Goal: Information Seeking & Learning: Learn about a topic

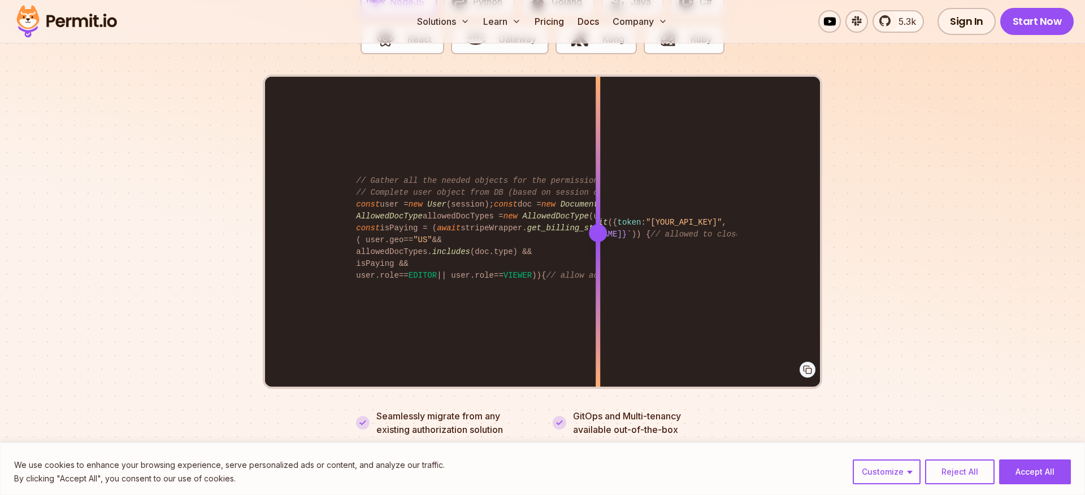
scroll to position [2305, 0]
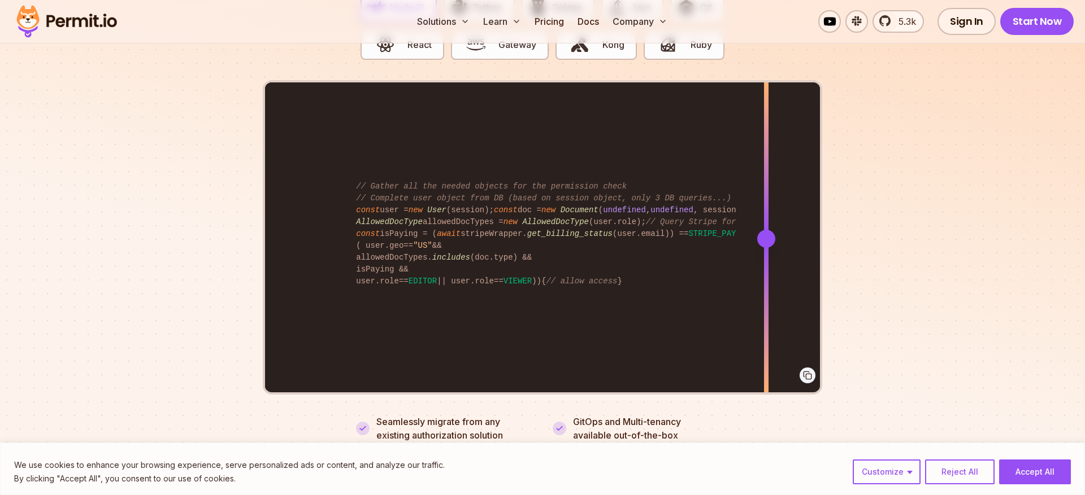
drag, startPoint x: 601, startPoint y: 229, endPoint x: 766, endPoint y: 178, distance: 172.8
click at [766, 178] on div at bounding box center [766, 238] width 5 height 312
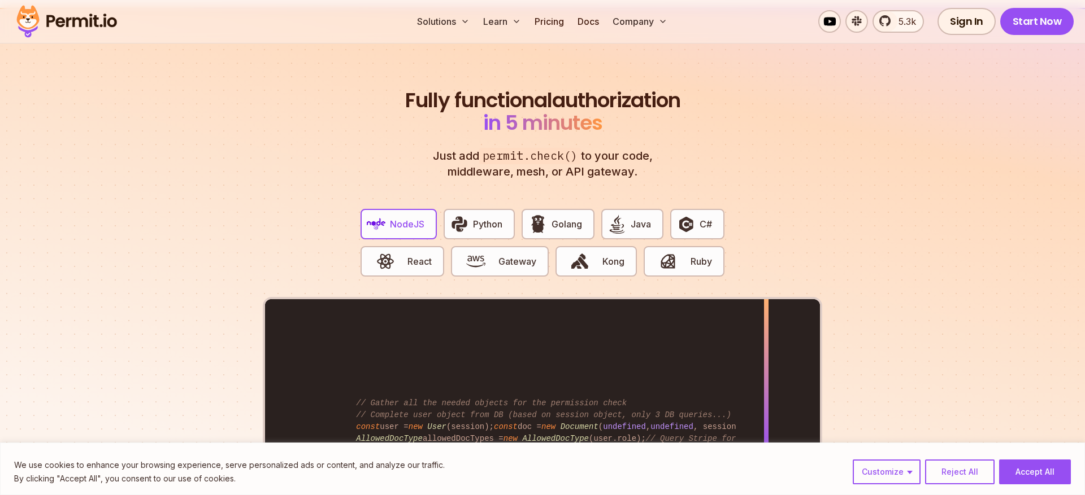
scroll to position [2051, 0]
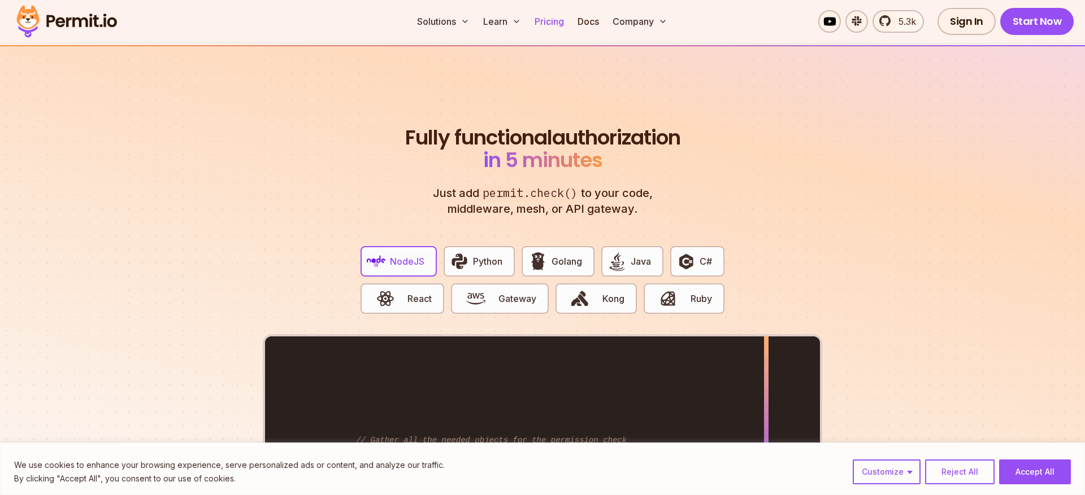
click at [555, 23] on link "Pricing" at bounding box center [549, 21] width 38 height 23
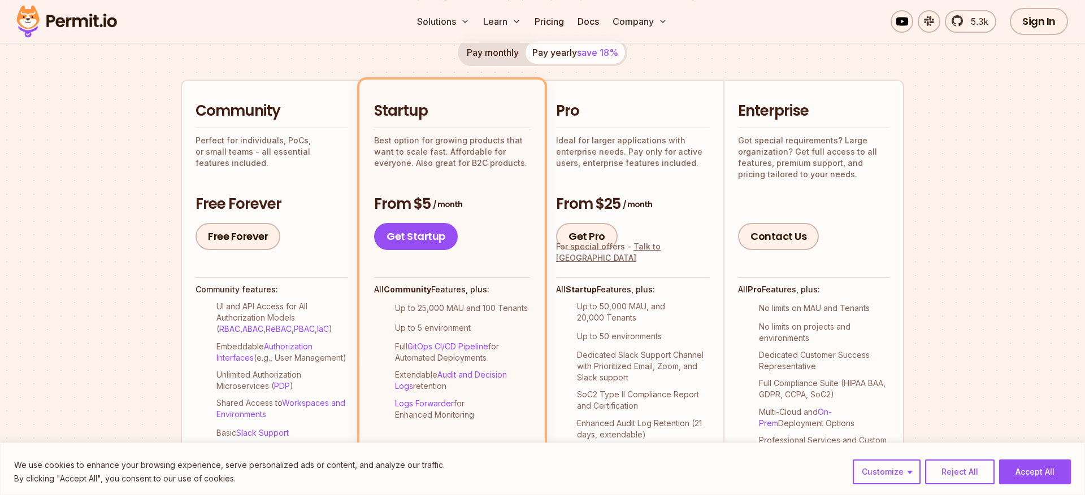
scroll to position [223, 0]
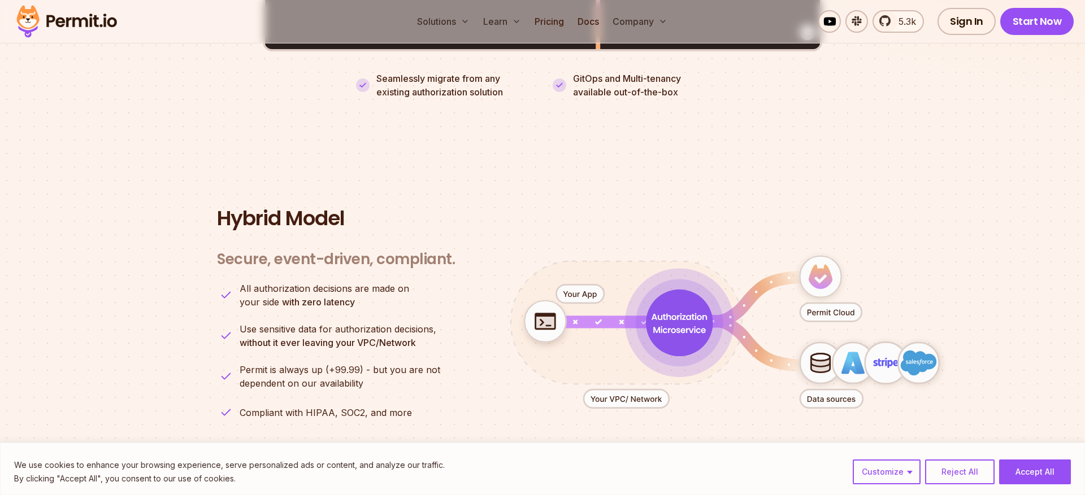
scroll to position [2714, 0]
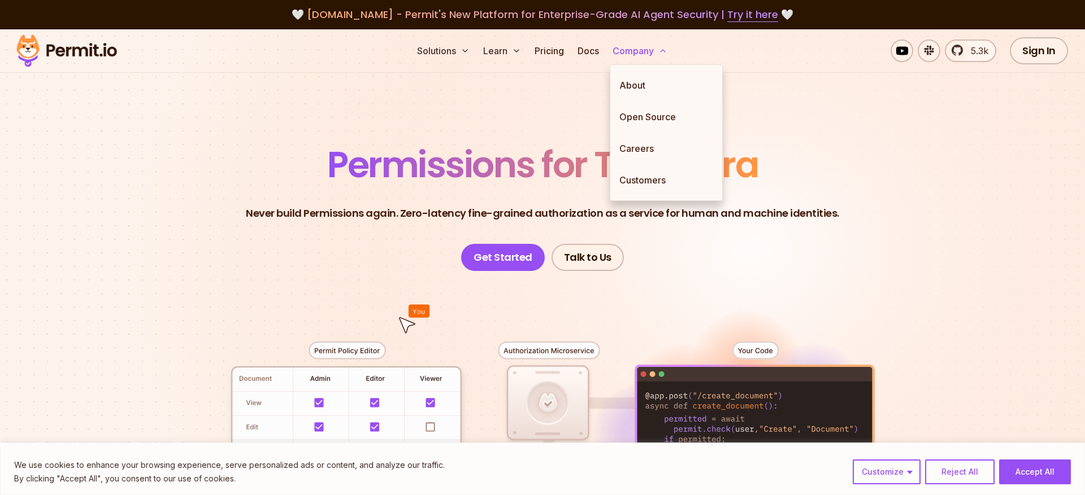
click at [629, 48] on button "Company" at bounding box center [640, 51] width 64 height 23
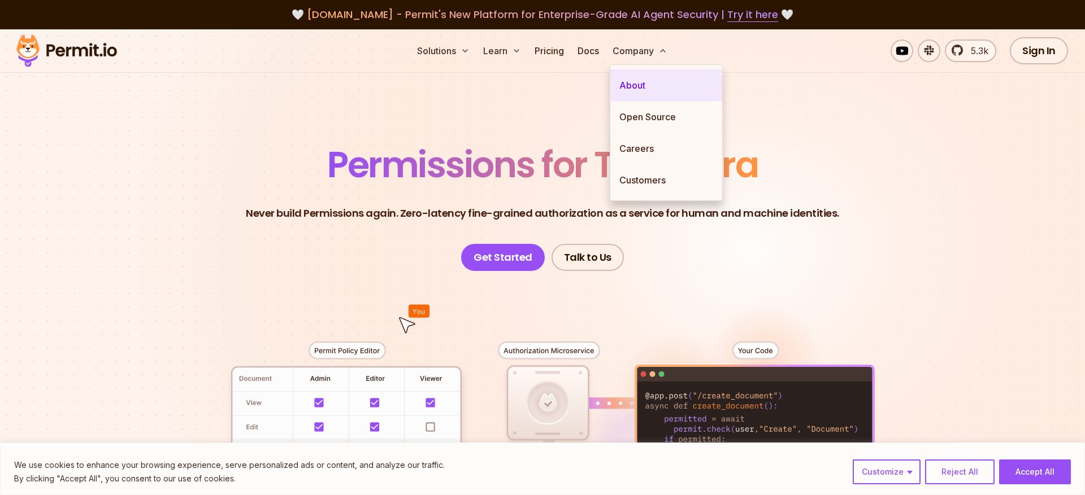
click at [625, 87] on link "About" at bounding box center [666, 85] width 112 height 32
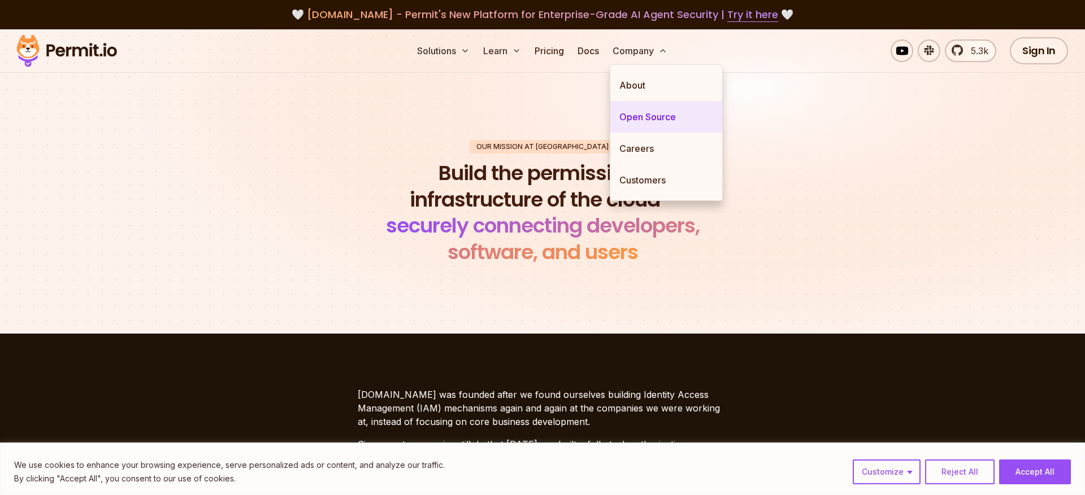
click at [627, 112] on link "Open Source" at bounding box center [666, 117] width 112 height 32
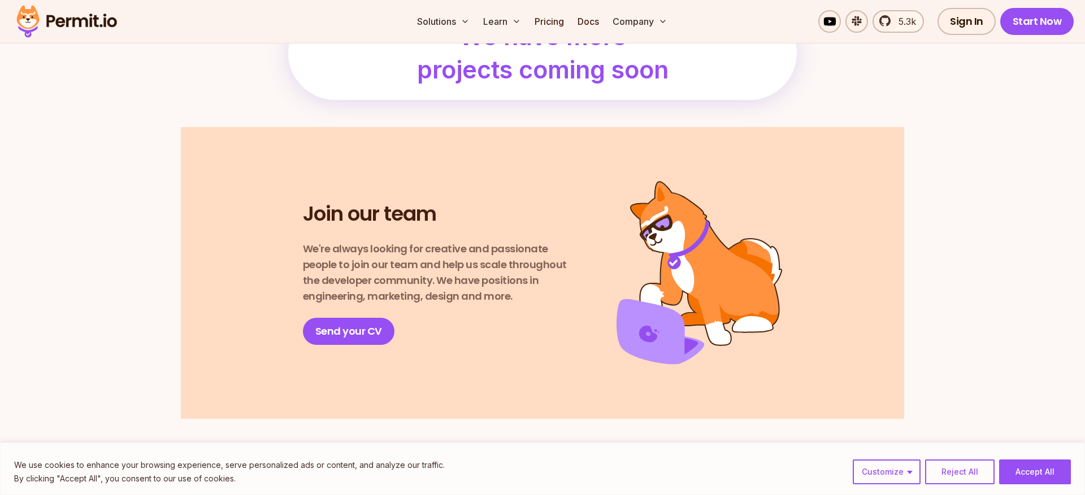
scroll to position [1412, 0]
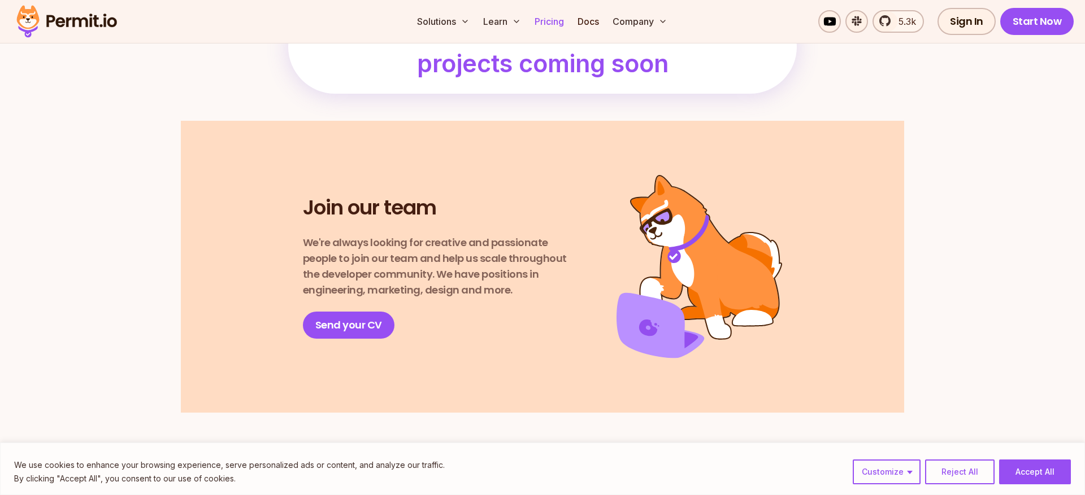
click at [545, 25] on link "Pricing" at bounding box center [549, 21] width 38 height 23
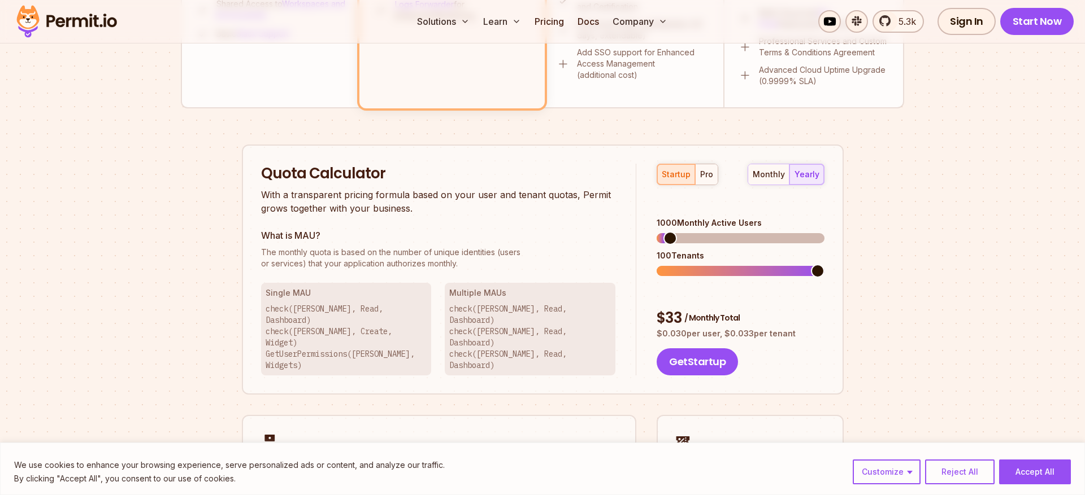
scroll to position [623, 0]
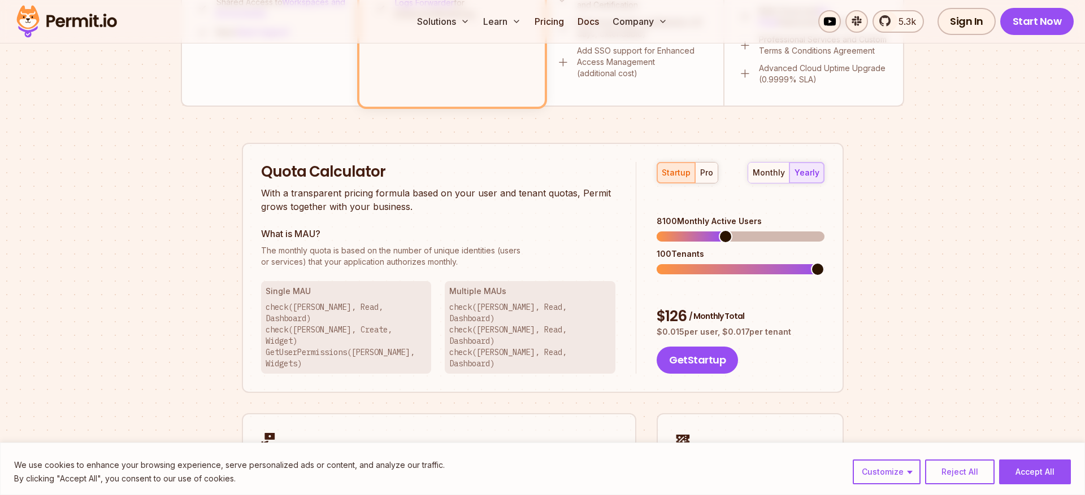
click at [724, 230] on span at bounding box center [726, 237] width 14 height 14
click at [692, 174] on div "startup pro" at bounding box center [688, 172] width 62 height 21
click at [704, 173] on div "pro" at bounding box center [706, 172] width 13 height 11
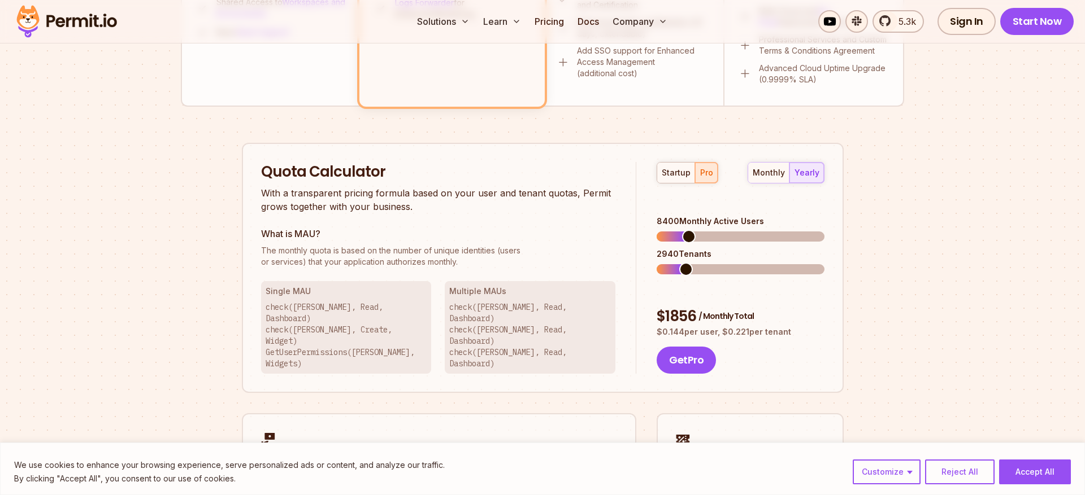
click at [684, 227] on div "8400 Monthly Active Users 2940 Tenants" at bounding box center [740, 245] width 167 height 59
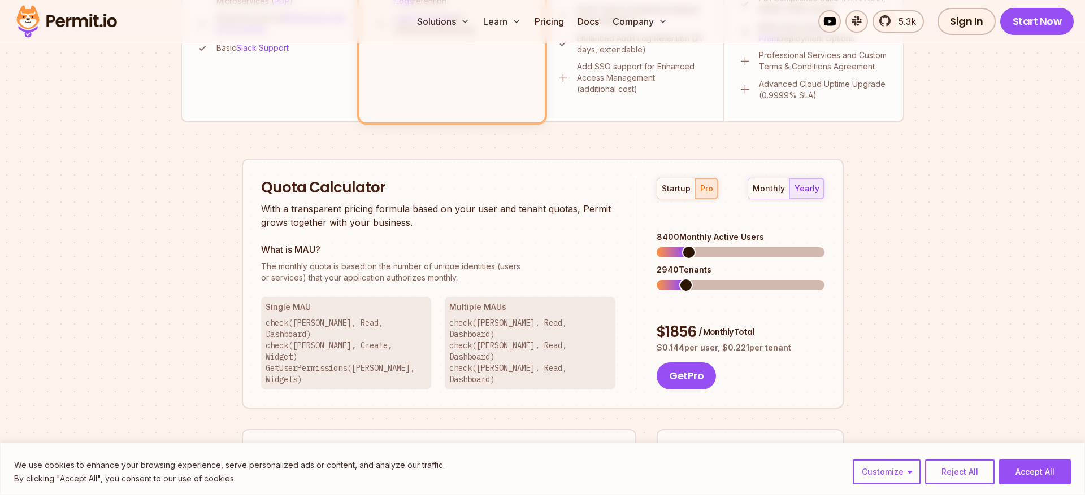
scroll to position [605, 0]
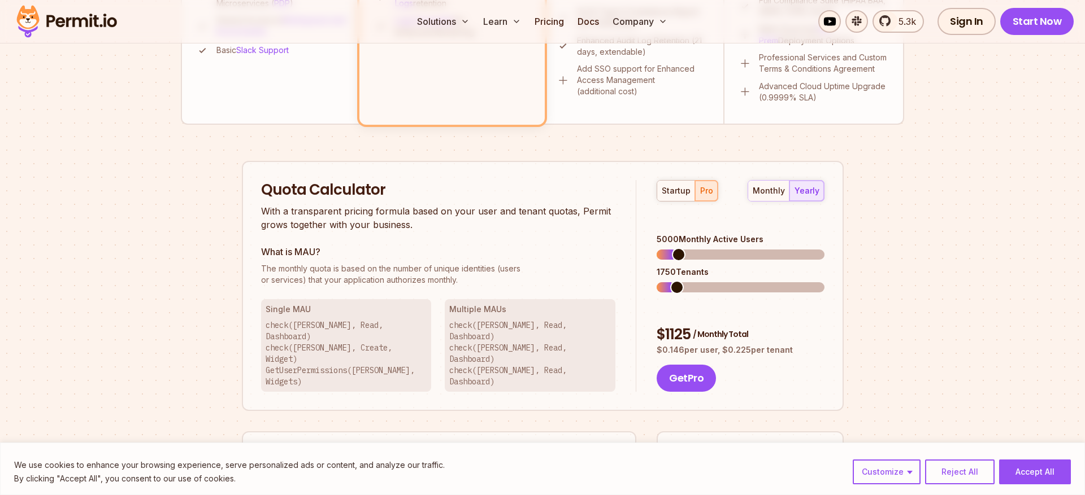
click at [672, 248] on span at bounding box center [679, 255] width 14 height 14
click at [660, 281] on span at bounding box center [667, 288] width 14 height 14
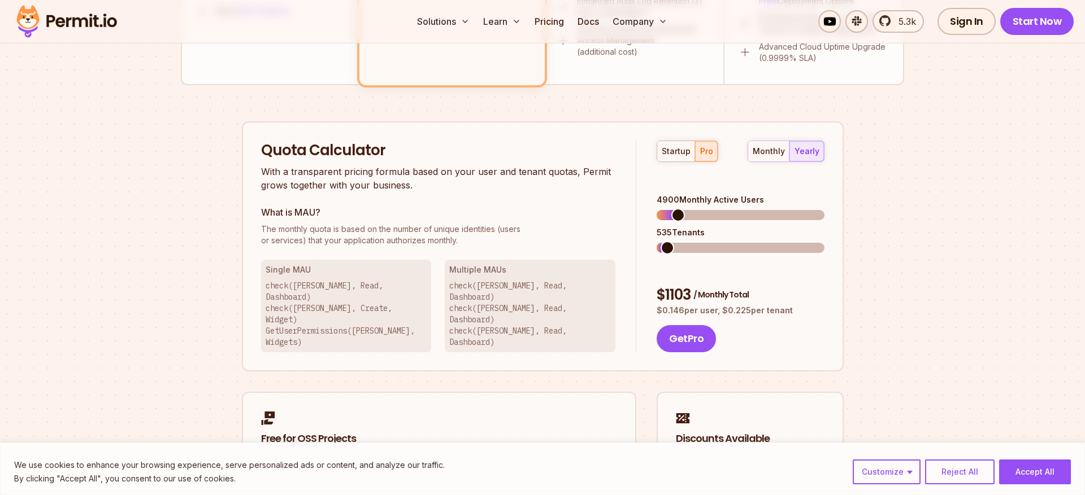
scroll to position [648, 0]
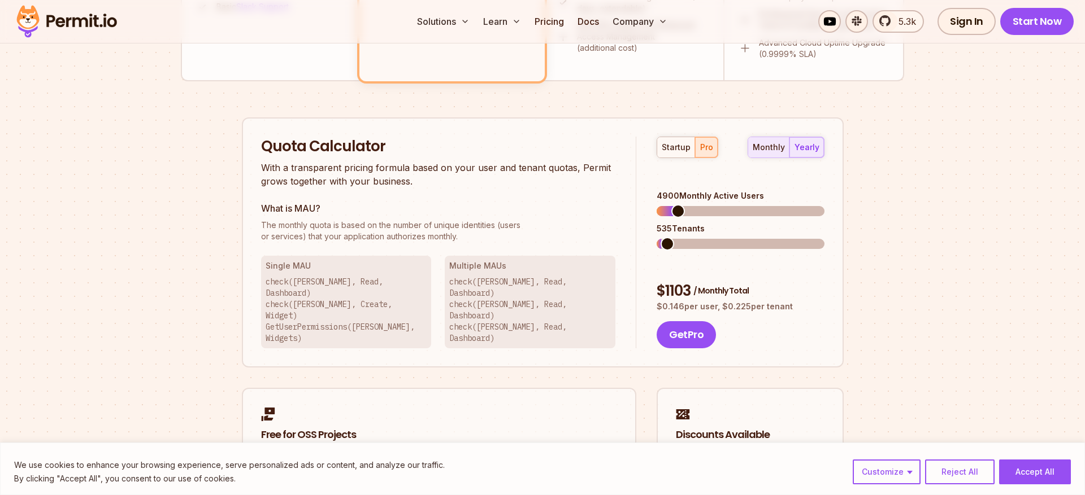
click at [772, 150] on div "monthly" at bounding box center [769, 147] width 32 height 11
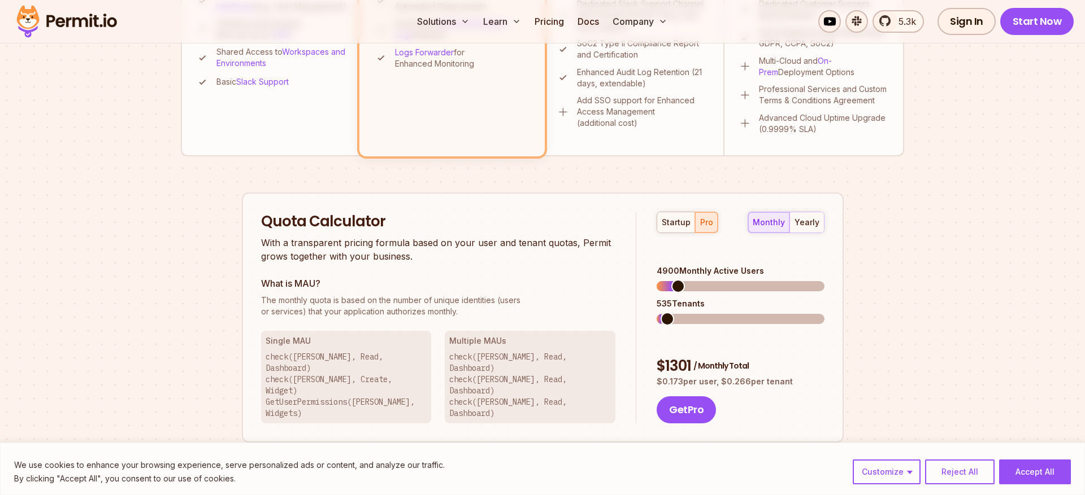
scroll to position [571, 0]
click at [660, 282] on span at bounding box center [667, 289] width 14 height 14
click at [660, 315] on span at bounding box center [667, 322] width 14 height 14
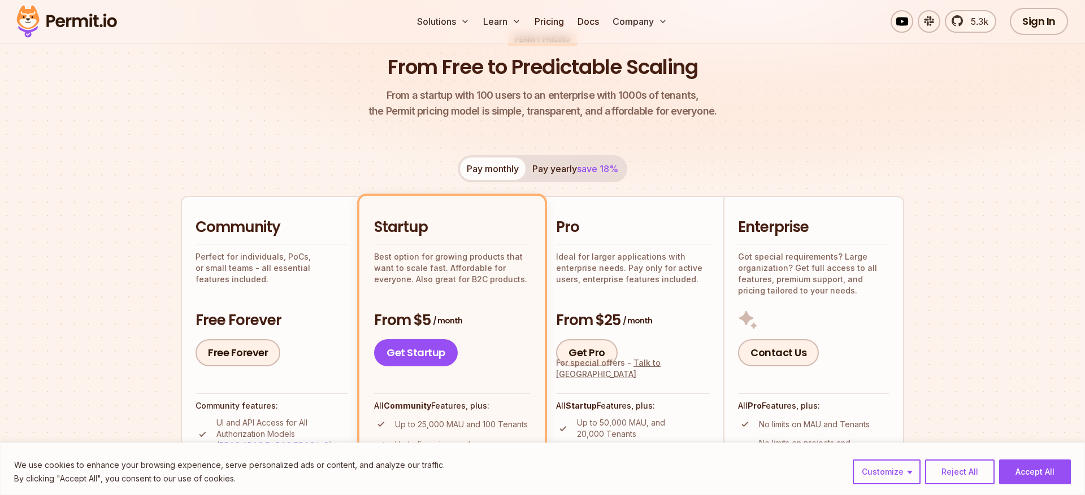
scroll to position [0, 0]
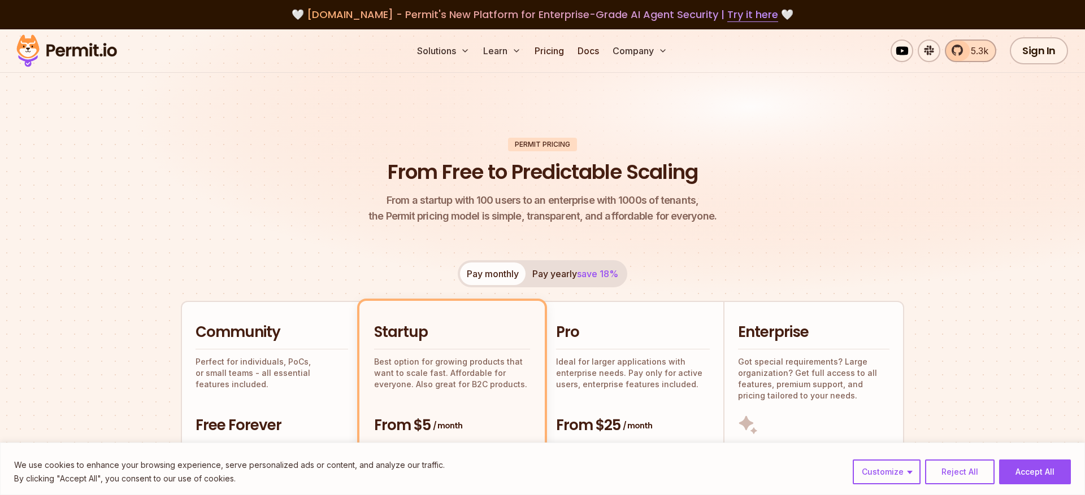
click at [959, 51] on link "5.3k" at bounding box center [970, 51] width 51 height 23
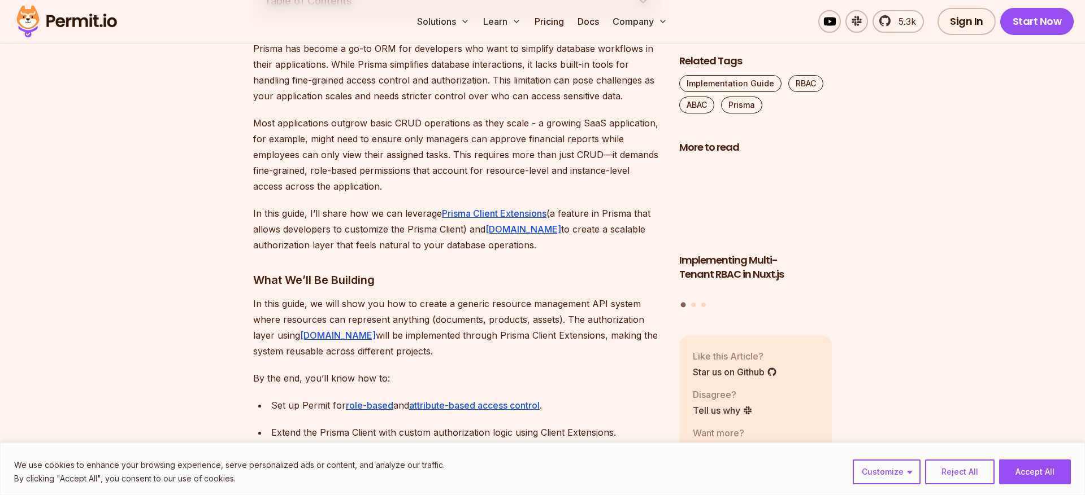
scroll to position [703, 0]
